Goal: Find contact information: Find contact information

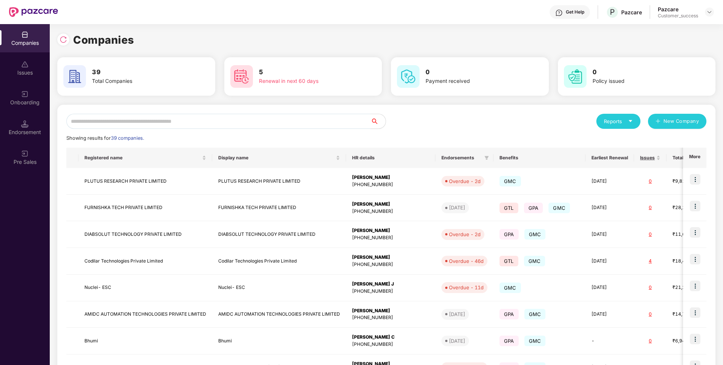
click at [227, 118] on input "text" at bounding box center [218, 121] width 304 height 15
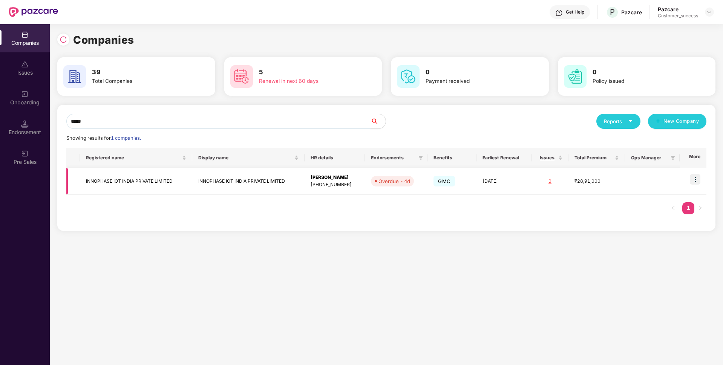
type input "*****"
click at [694, 182] on img at bounding box center [695, 179] width 11 height 11
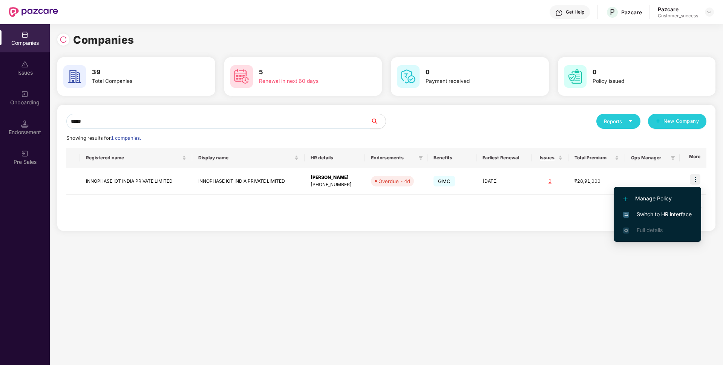
click at [645, 212] on span "Switch to HR interface" at bounding box center [657, 214] width 69 height 8
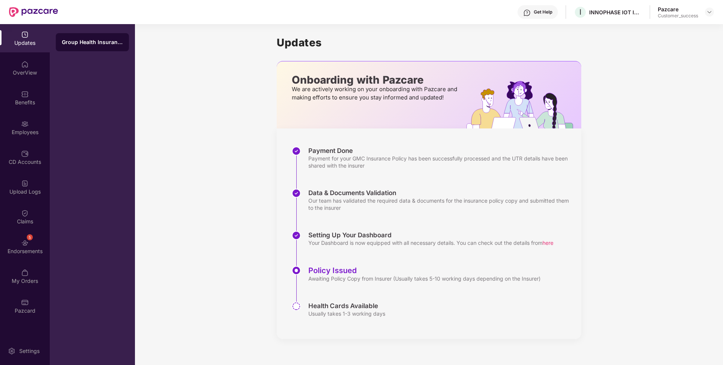
click at [0, 105] on div "Benefits" at bounding box center [25, 103] width 50 height 8
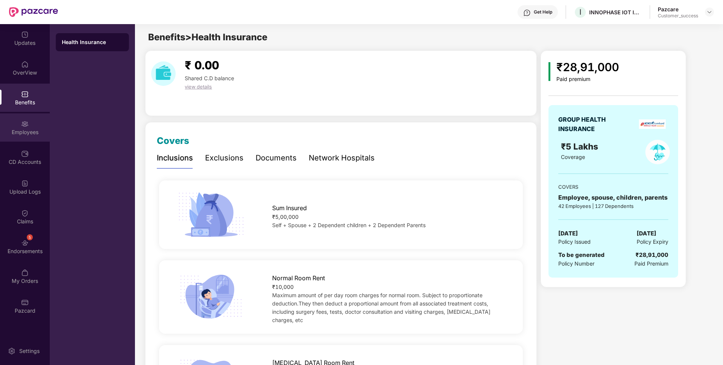
click at [26, 130] on div "Employees" at bounding box center [25, 133] width 50 height 8
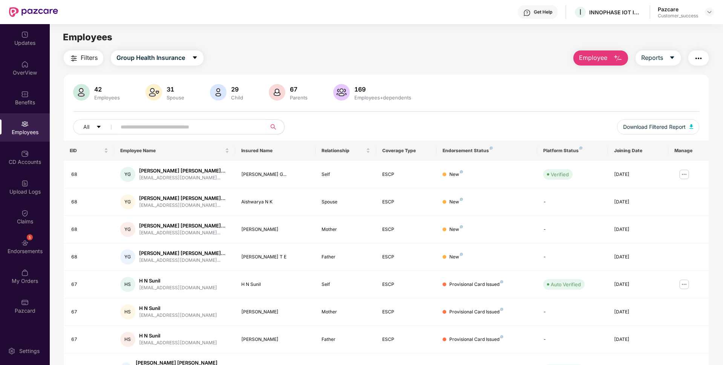
click at [245, 121] on input "text" at bounding box center [188, 126] width 135 height 11
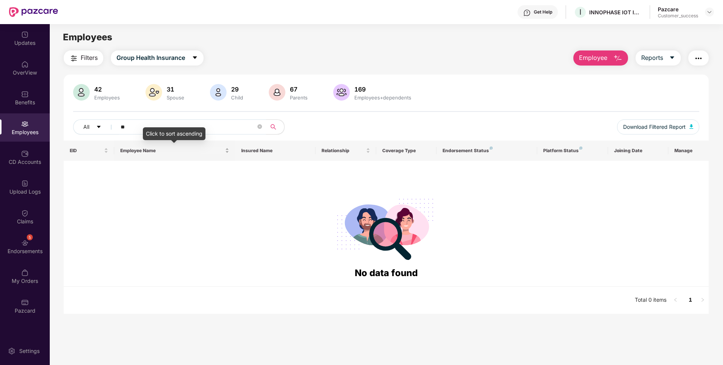
type input "*"
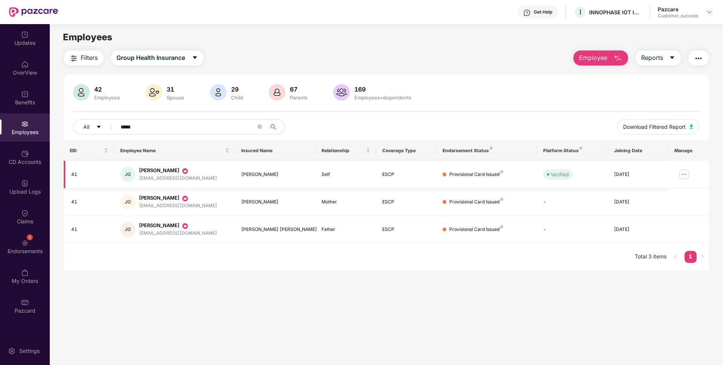
type input "*****"
click at [182, 177] on div "[EMAIL_ADDRESS][DOMAIN_NAME]" at bounding box center [178, 178] width 78 height 7
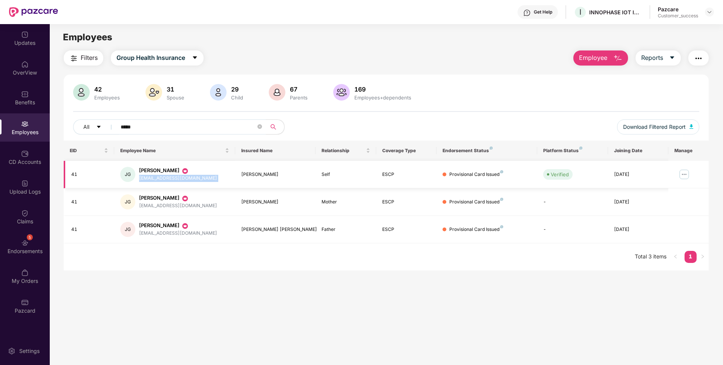
copy div "[EMAIL_ADDRESS][DOMAIN_NAME]"
click at [202, 183] on td "JG [PERSON_NAME] [EMAIL_ADDRESS][DOMAIN_NAME]" at bounding box center [174, 175] width 121 height 28
drag, startPoint x: 138, startPoint y: 179, endPoint x: 189, endPoint y: 179, distance: 50.5
click at [189, 179] on div "JG [PERSON_NAME] [EMAIL_ADDRESS][DOMAIN_NAME]" at bounding box center [174, 174] width 109 height 15
copy div "[EMAIL_ADDRESS][DOMAIN_NAME]"
